Goal: Transaction & Acquisition: Book appointment/travel/reservation

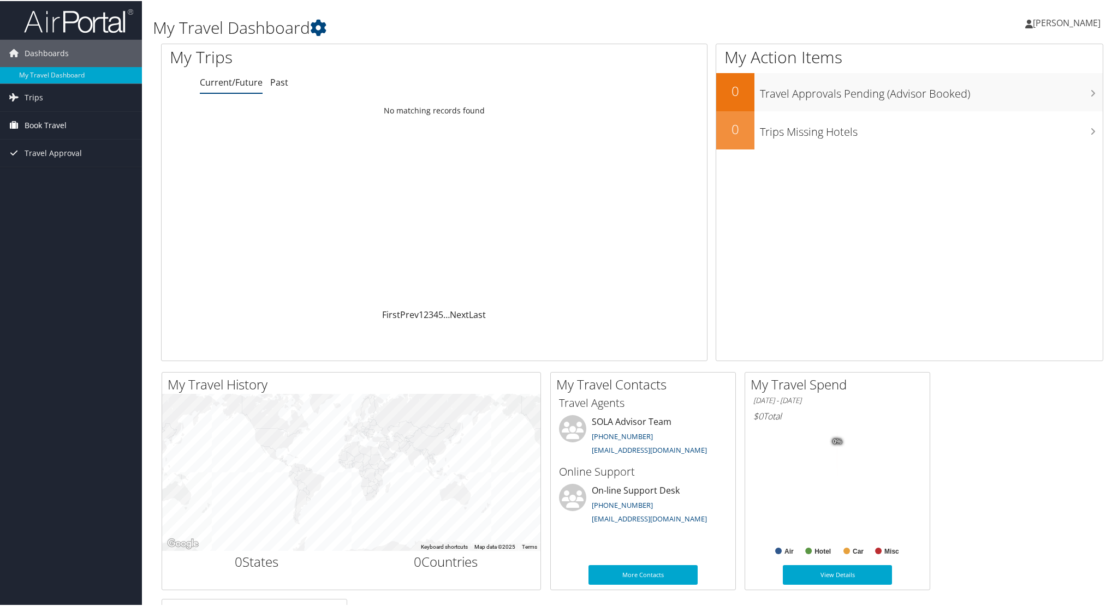
click at [46, 127] on span "Book Travel" at bounding box center [46, 124] width 42 height 27
click at [57, 183] on link "Book/Manage Online Trips" at bounding box center [71, 179] width 142 height 16
